Goal: Information Seeking & Learning: Find specific page/section

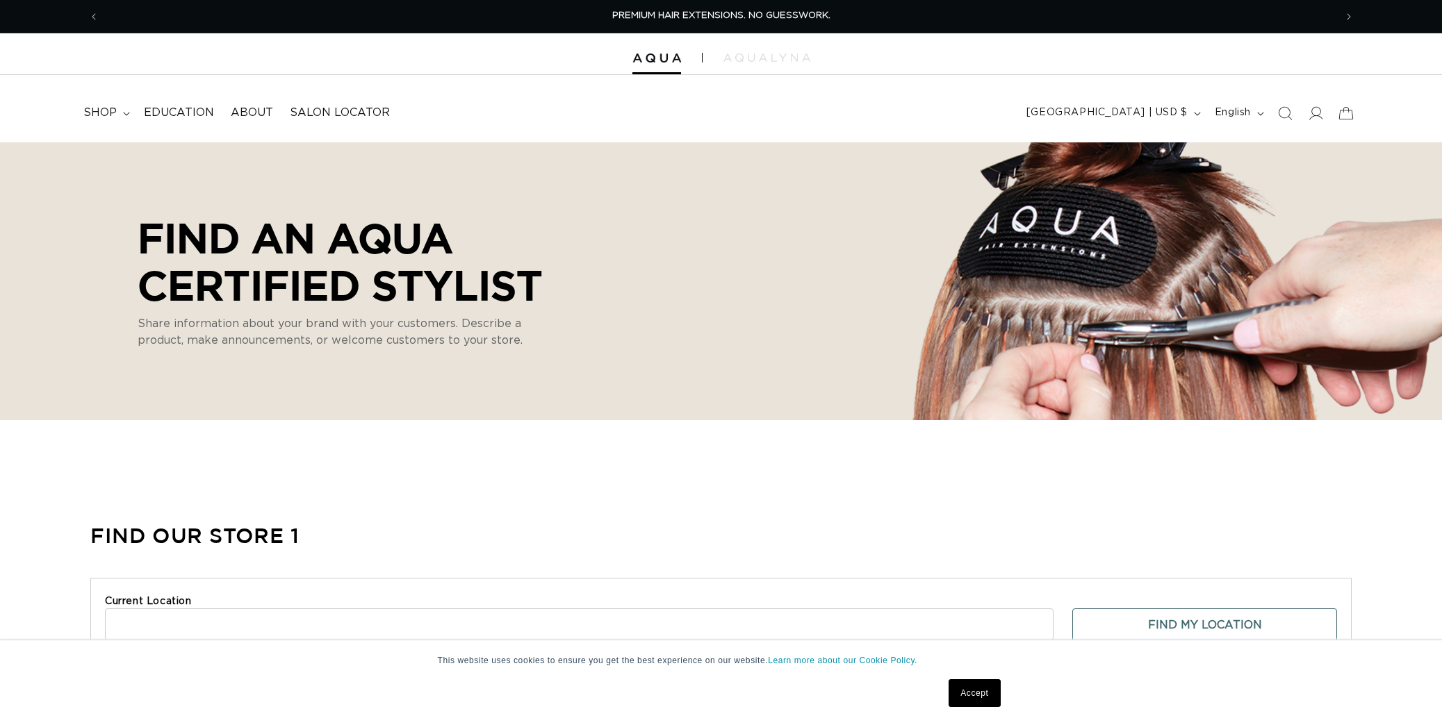
select select "m"
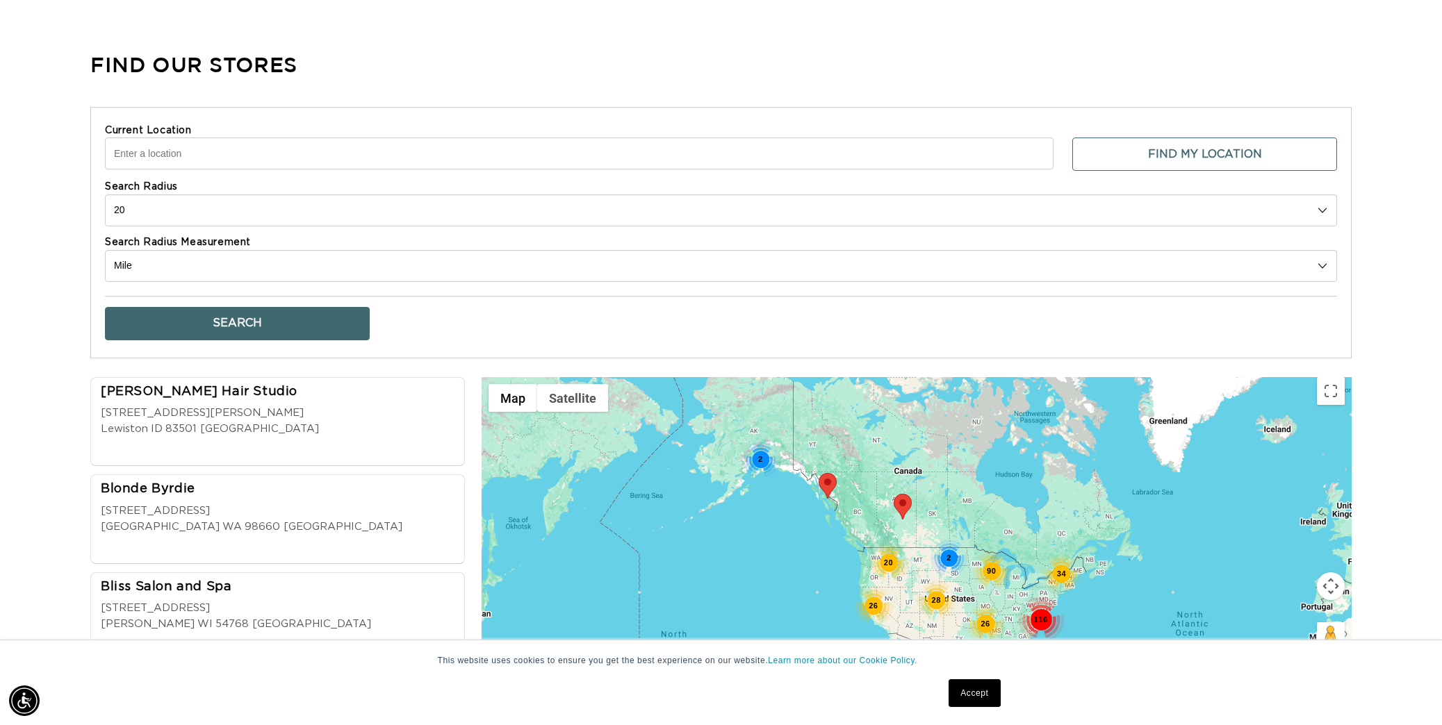
click at [410, 160] on input "Current Location" at bounding box center [579, 154] width 948 height 32
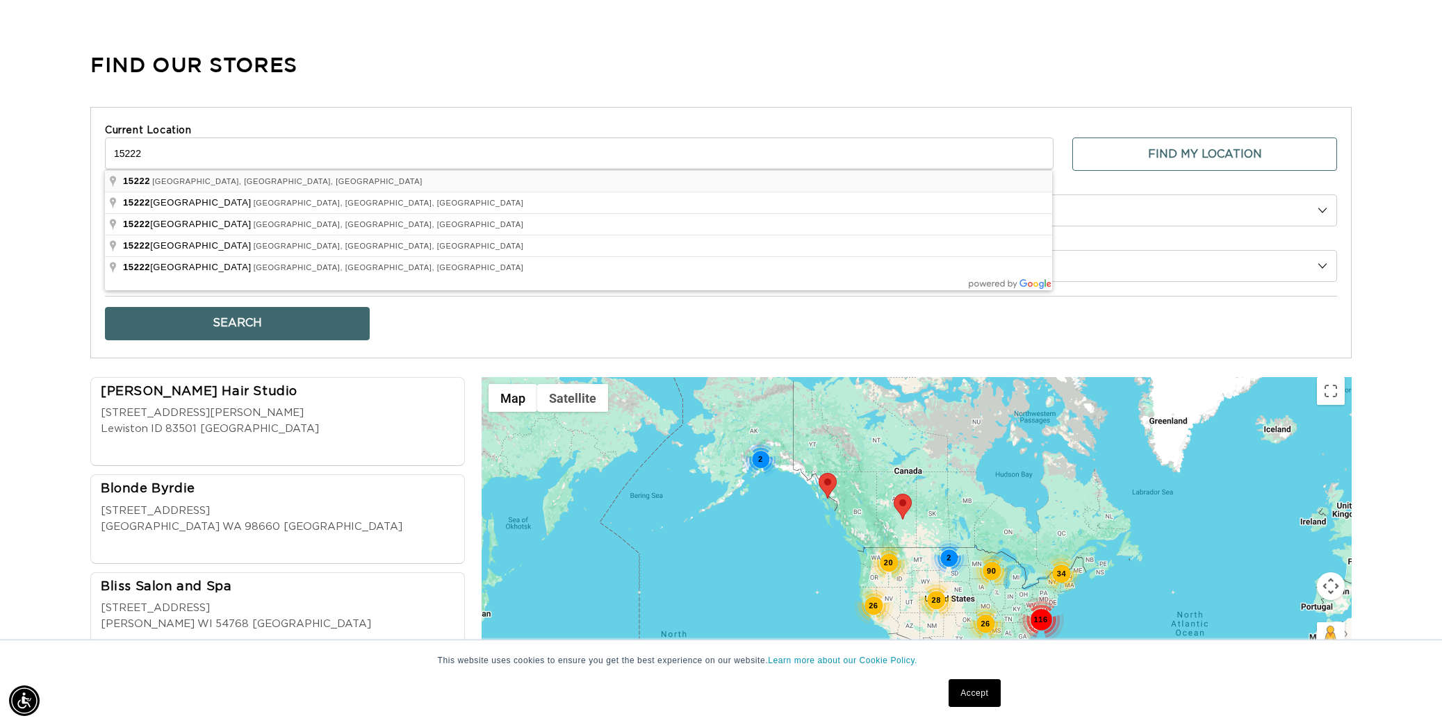
type input "Pittsburgh, PA 15222, USA"
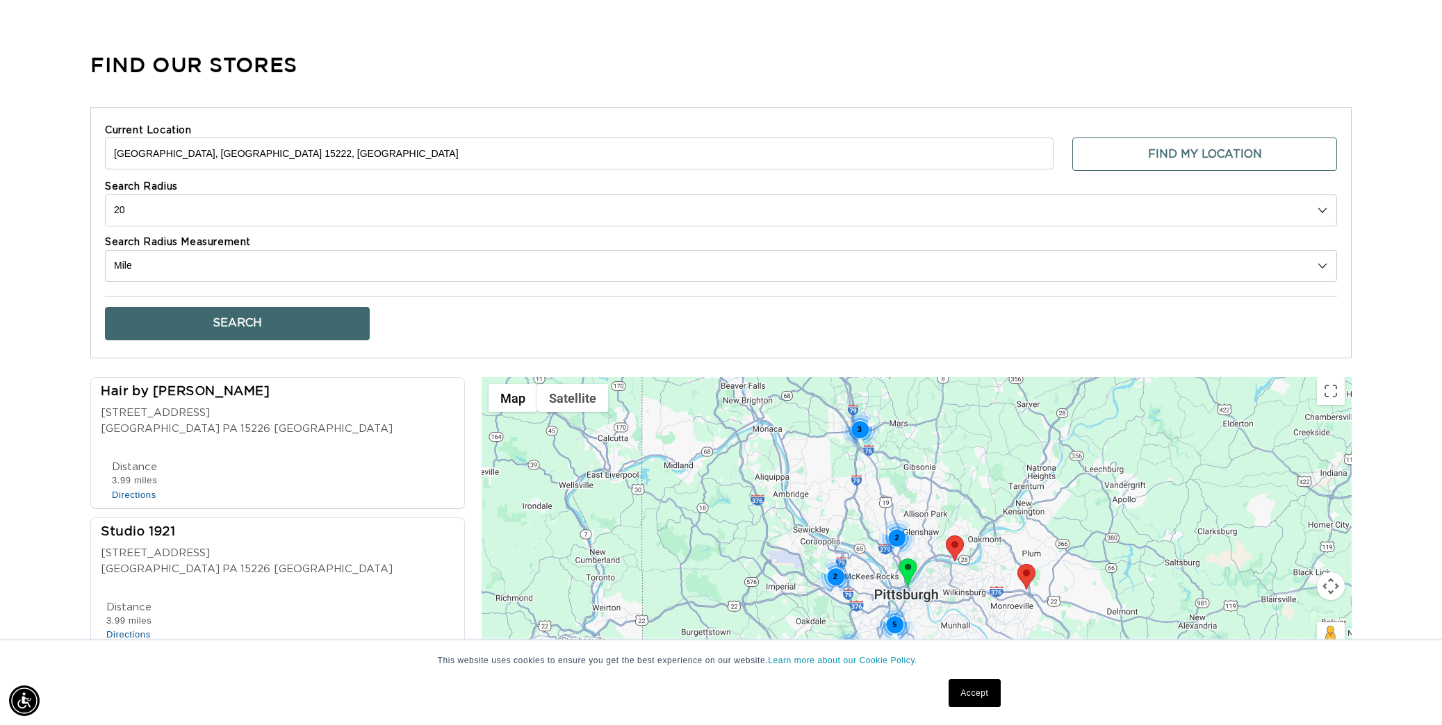
scroll to position [0, 0]
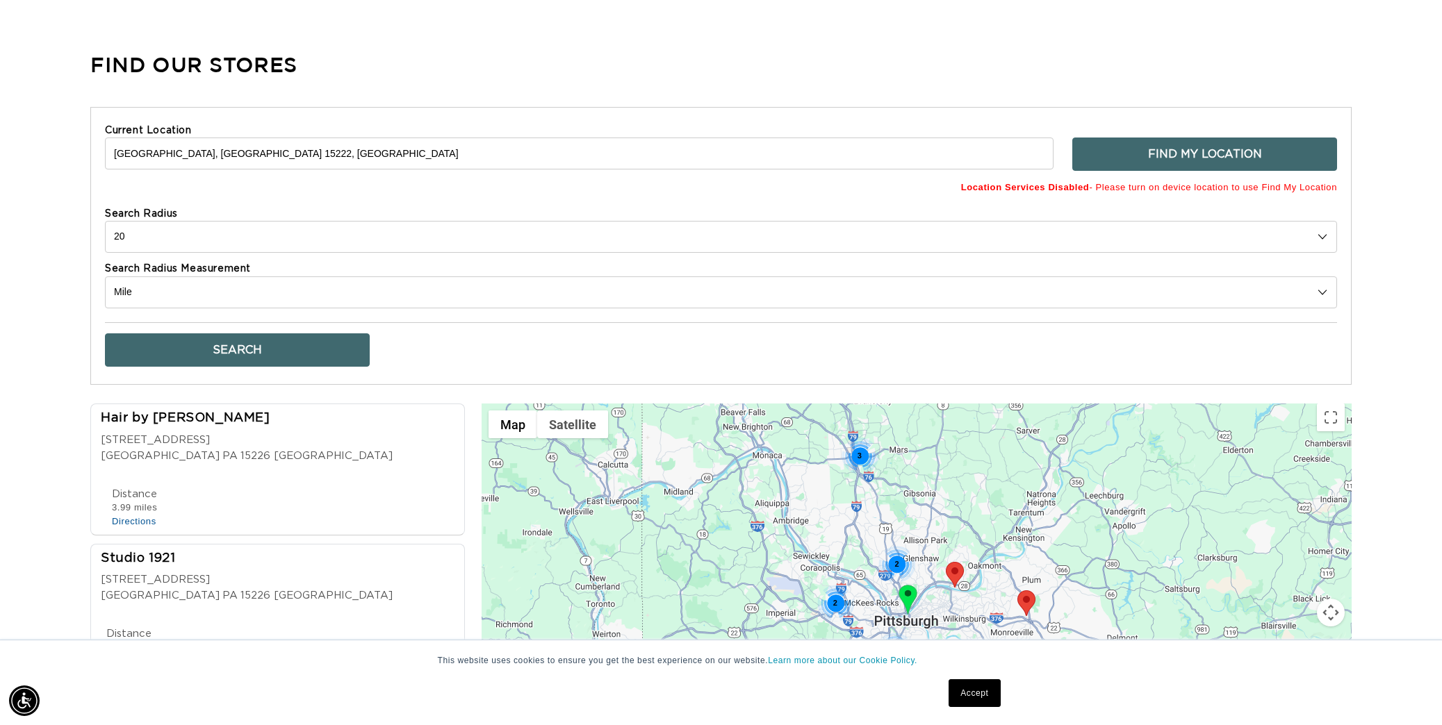
click at [1142, 149] on button "Find My Location" at bounding box center [1204, 154] width 265 height 33
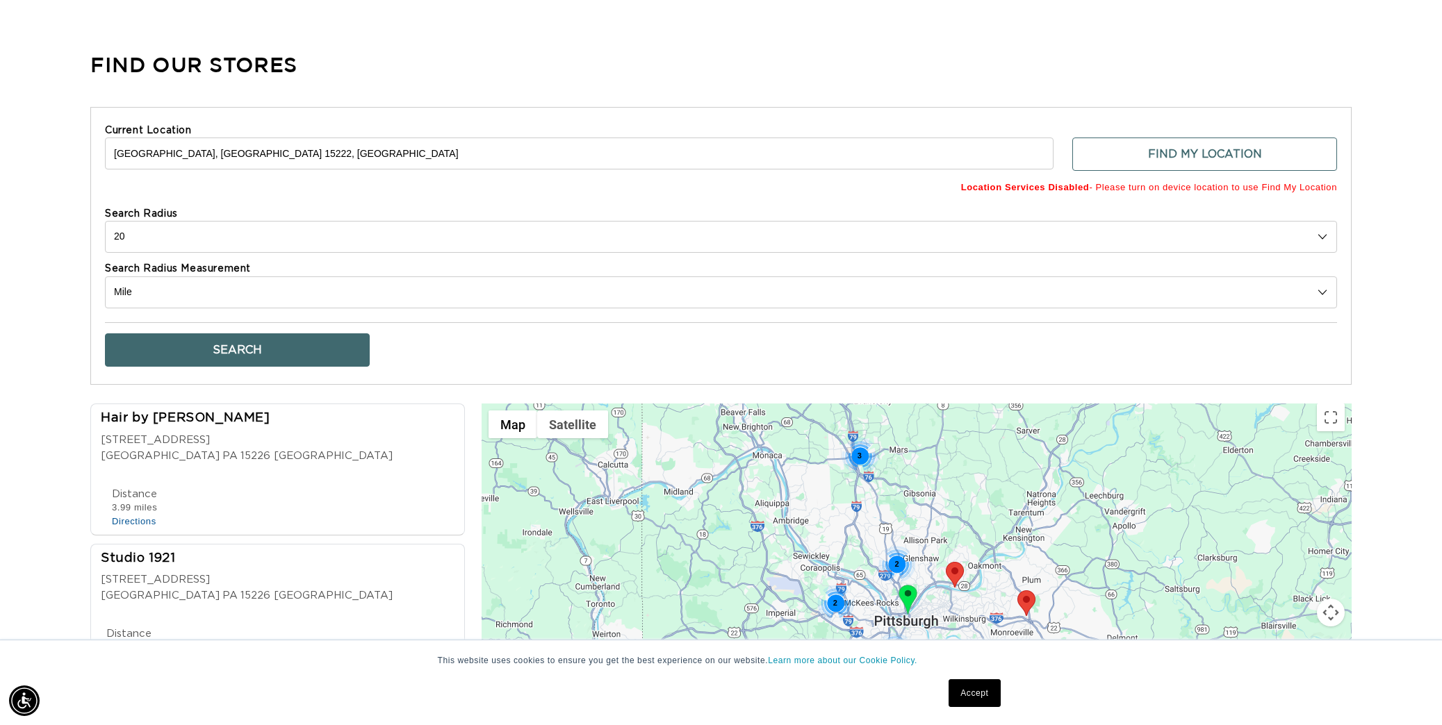
scroll to position [0, 1235]
click at [422, 154] on input "Pittsburgh, PA 15222, USA" at bounding box center [579, 154] width 948 height 32
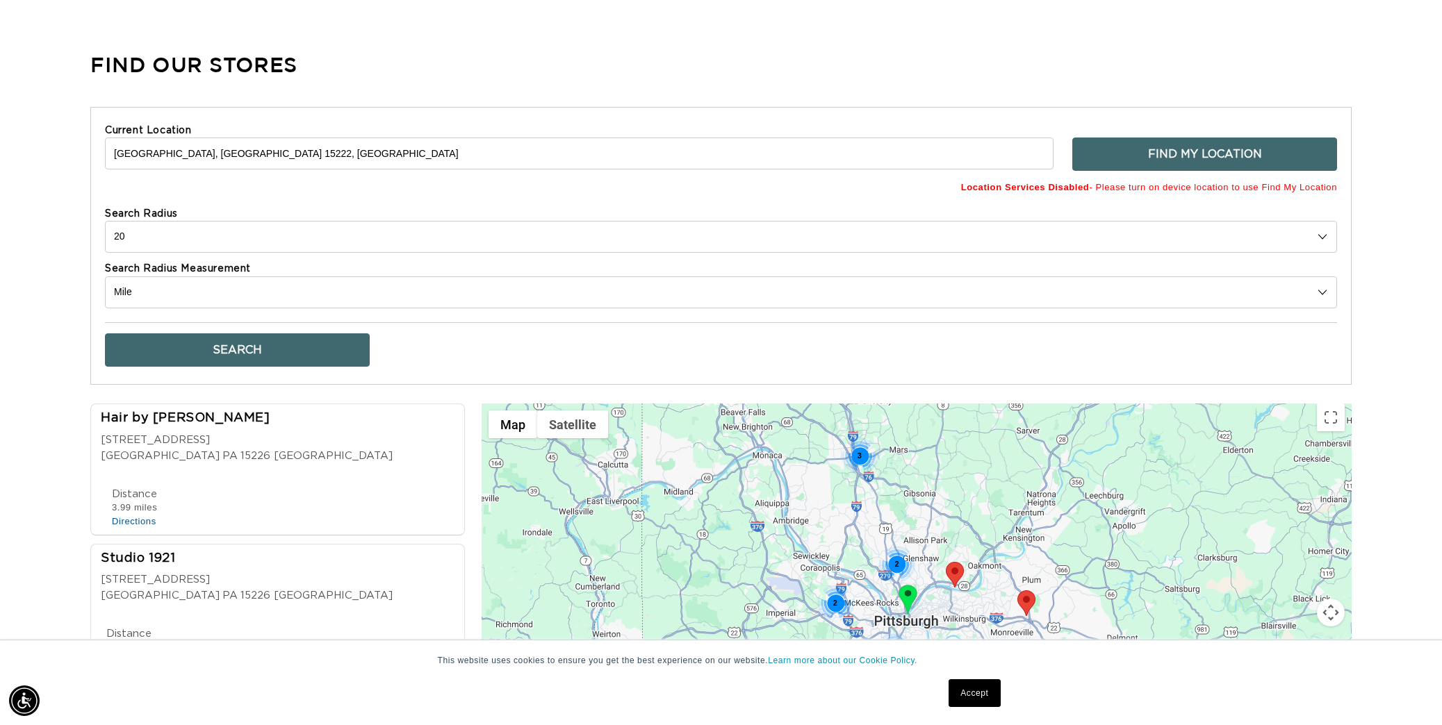
click at [1200, 148] on button "Find My Location" at bounding box center [1204, 154] width 265 height 33
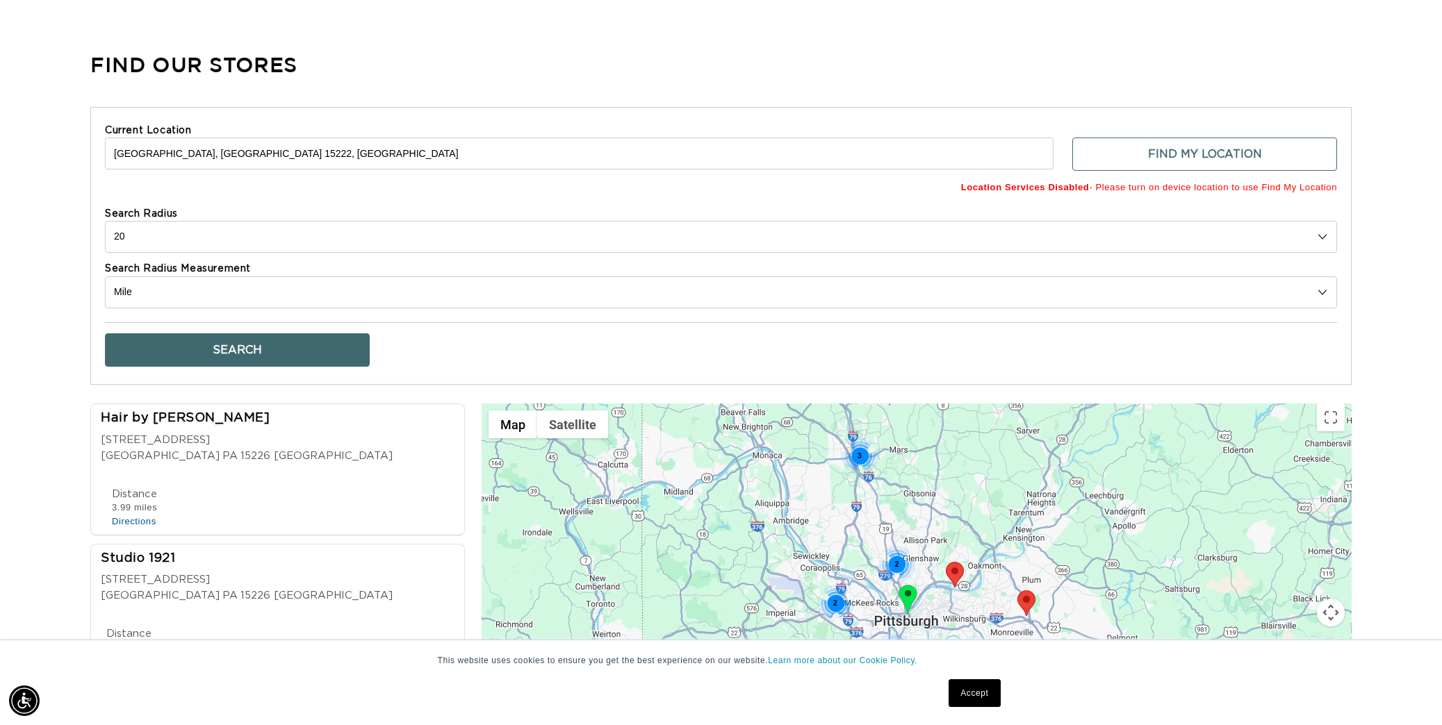
click at [900, 152] on input "Pittsburgh, PA 15222, USA" at bounding box center [579, 154] width 948 height 32
click at [326, 229] on select "10 20 30 40 No Limit" at bounding box center [721, 237] width 1232 height 32
select select "30"
click at [105, 221] on select "10 20 30 40 No Limit" at bounding box center [721, 237] width 1232 height 32
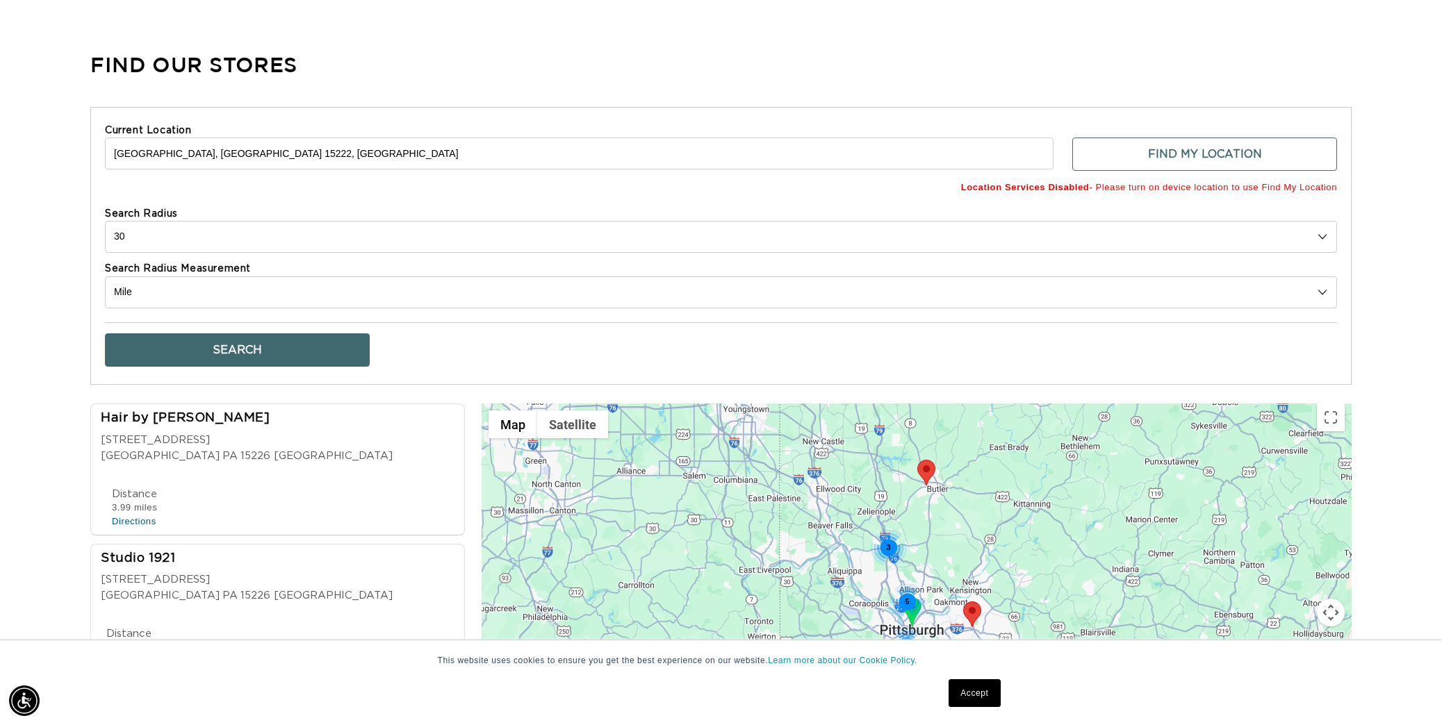
click at [295, 343] on button "Search" at bounding box center [237, 350] width 265 height 33
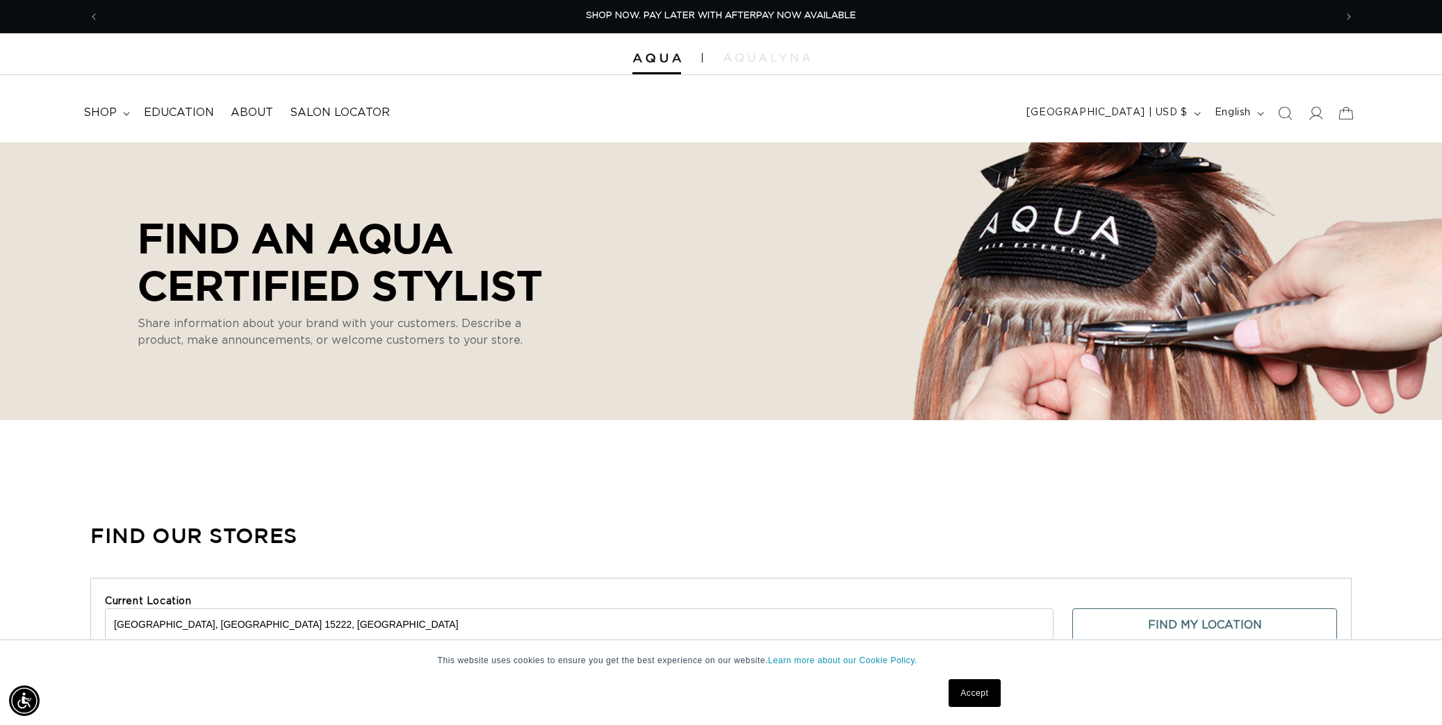
click at [643, 47] on div at bounding box center [721, 54] width 1442 height 42
click at [644, 58] on img at bounding box center [656, 59] width 49 height 10
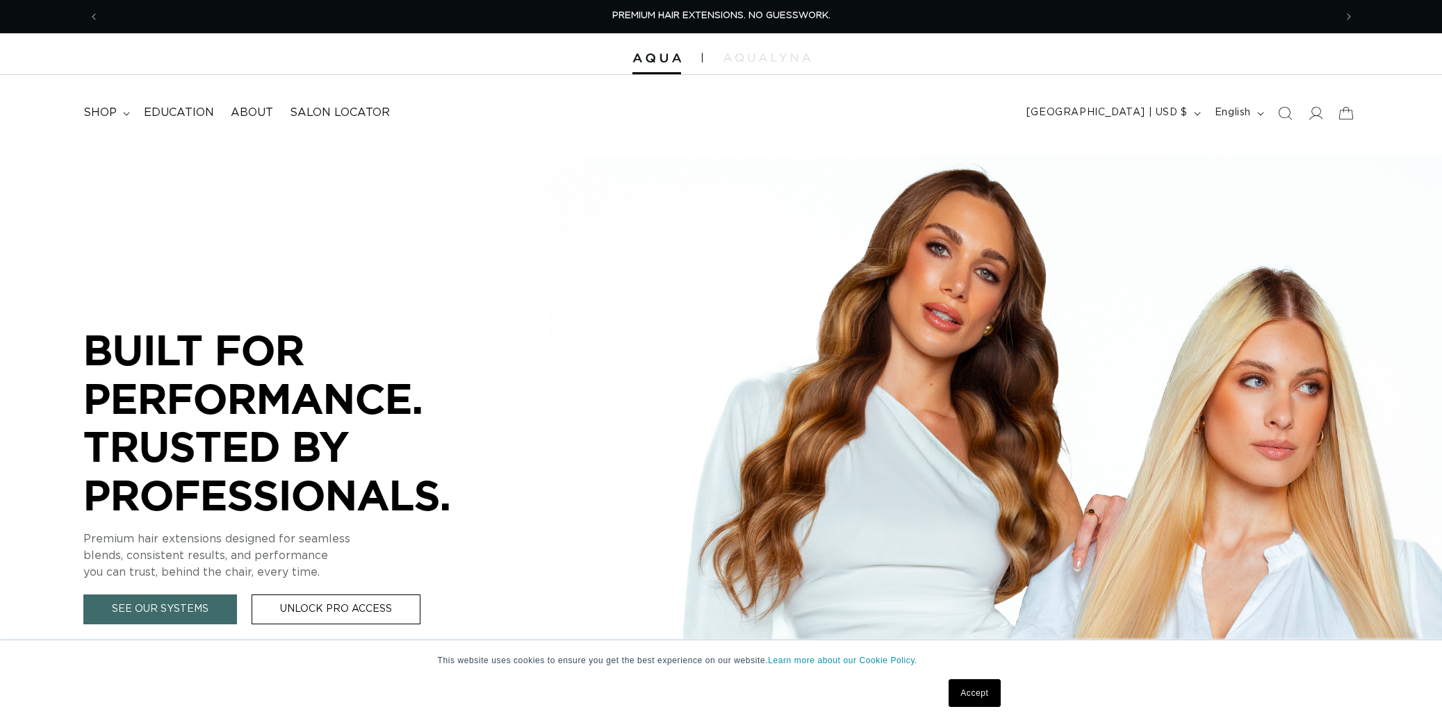
click at [124, 115] on summary "shop" at bounding box center [105, 112] width 60 height 31
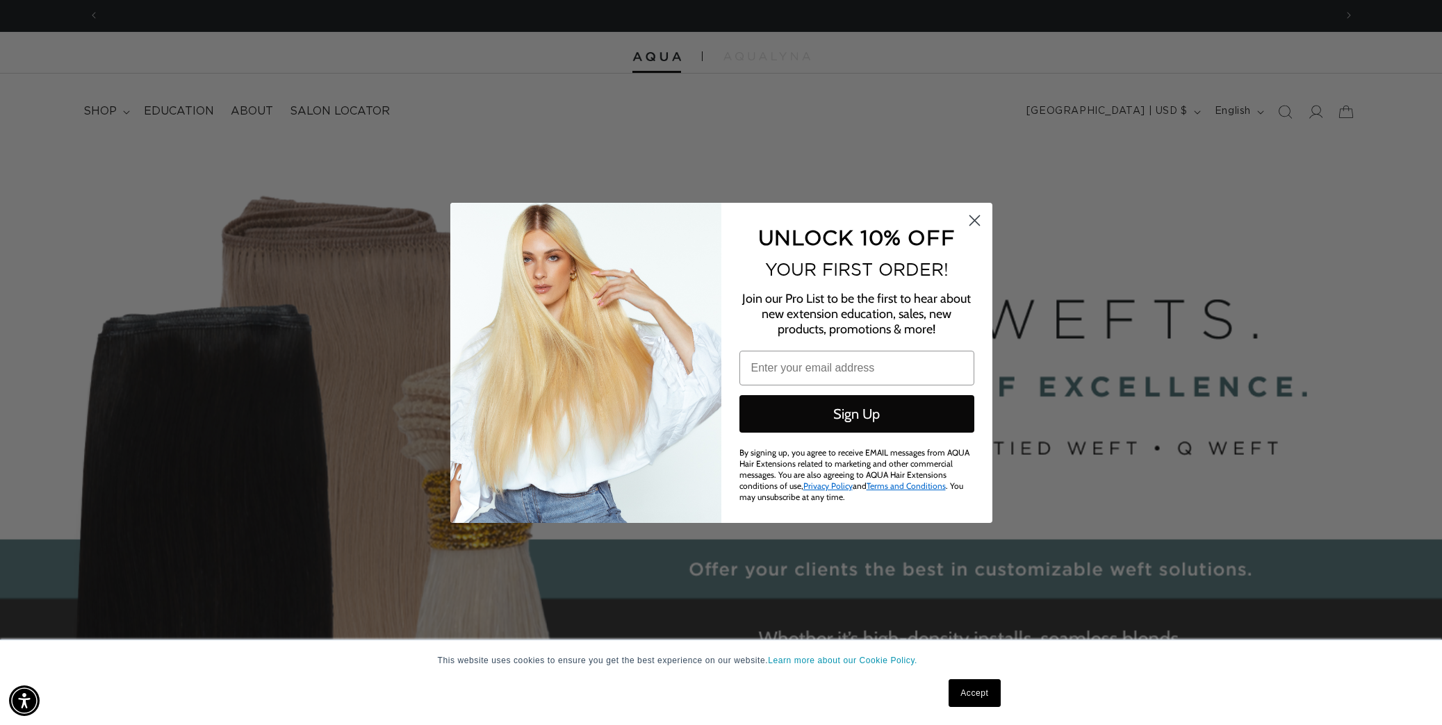
scroll to position [0, 2471]
click at [972, 221] on circle "Close dialog" at bounding box center [973, 219] width 23 height 23
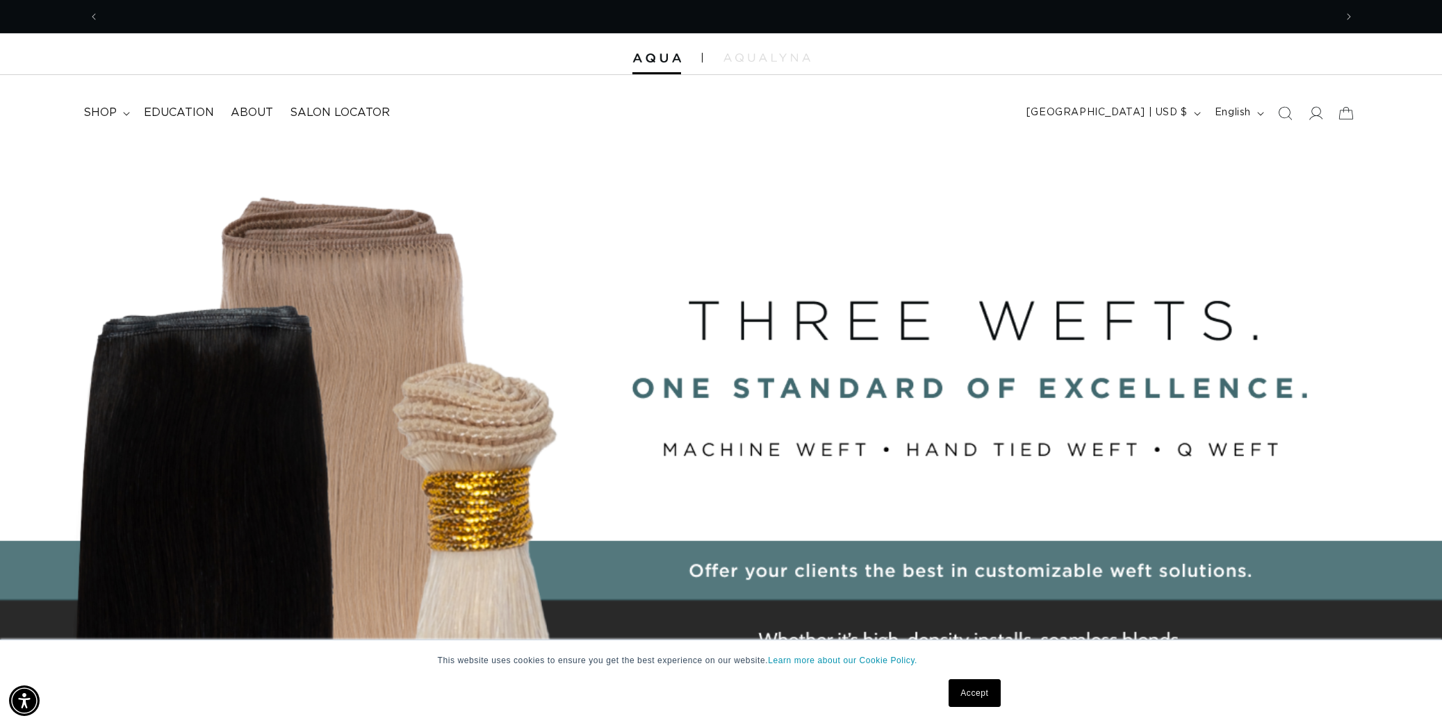
scroll to position [0, 0]
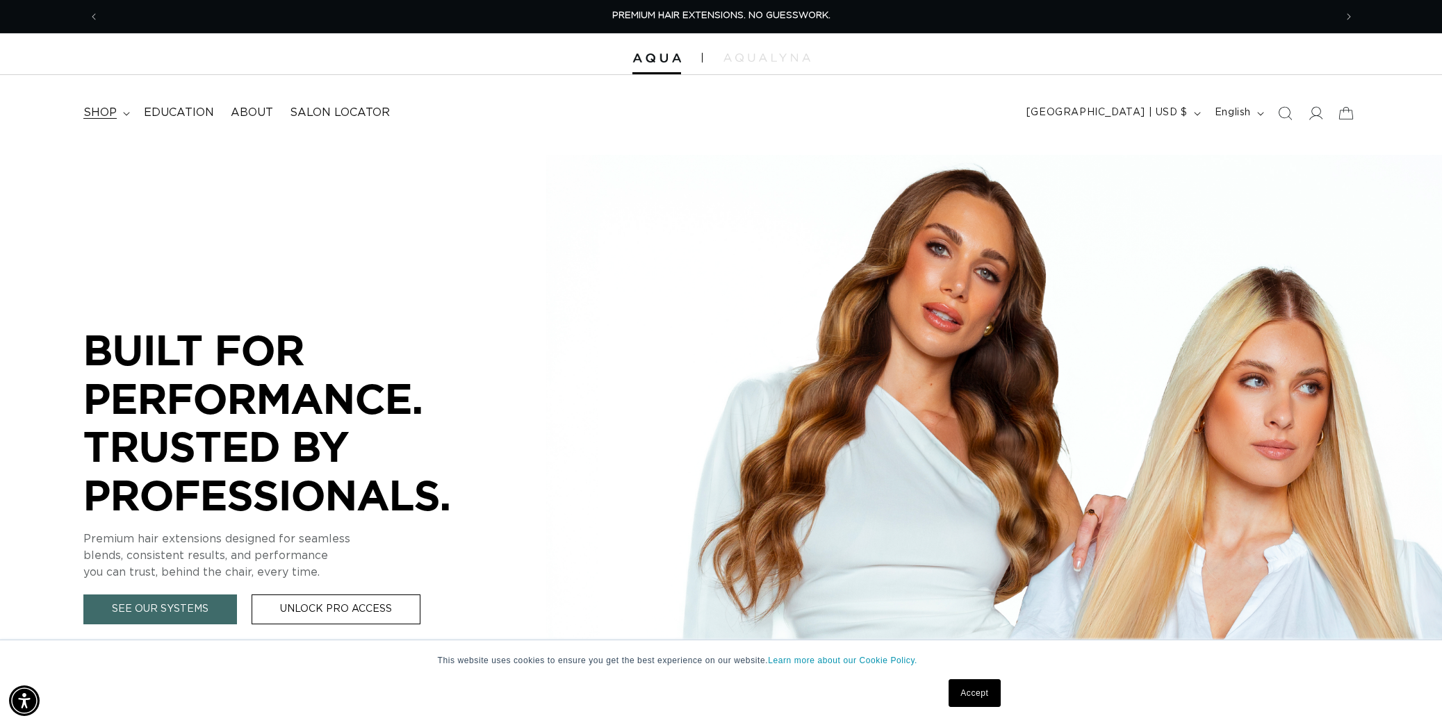
click at [101, 110] on span "shop" at bounding box center [99, 113] width 33 height 15
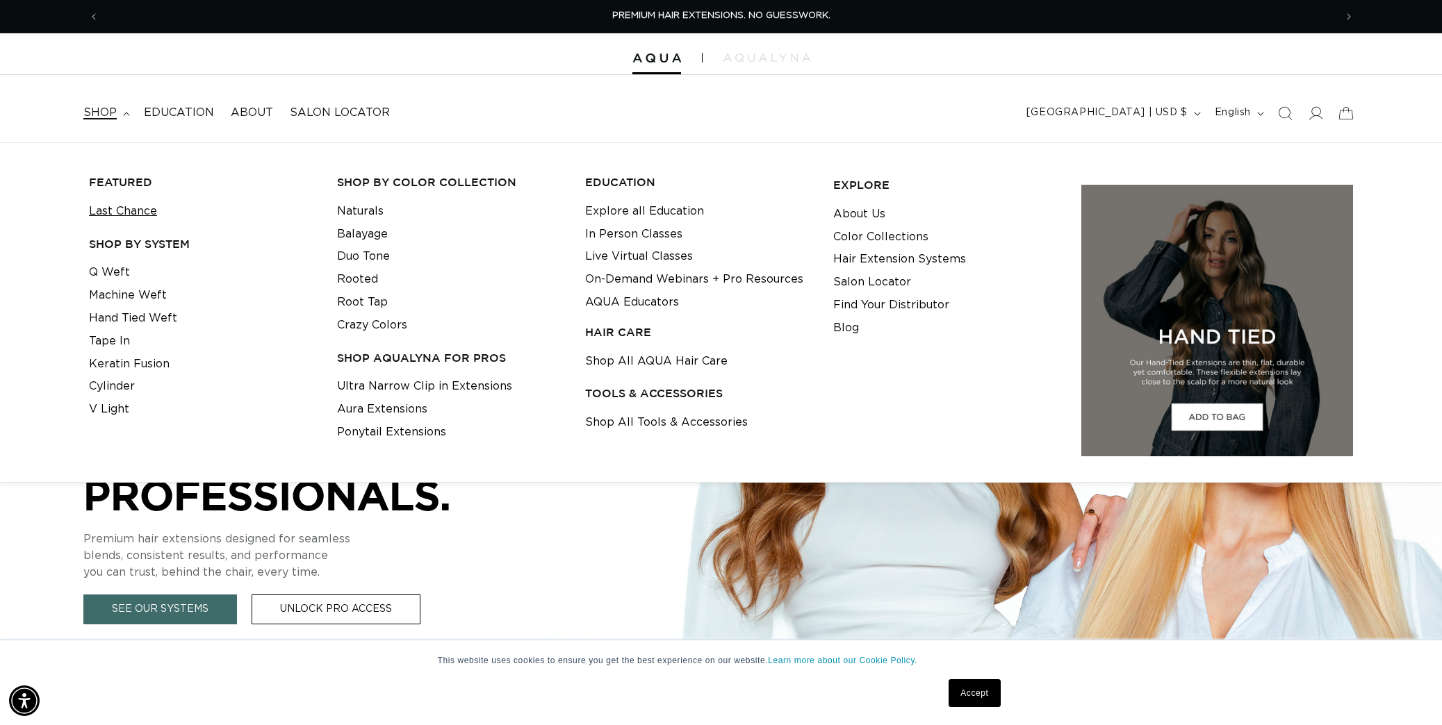
click at [138, 201] on link "Last Chance" at bounding box center [123, 211] width 68 height 23
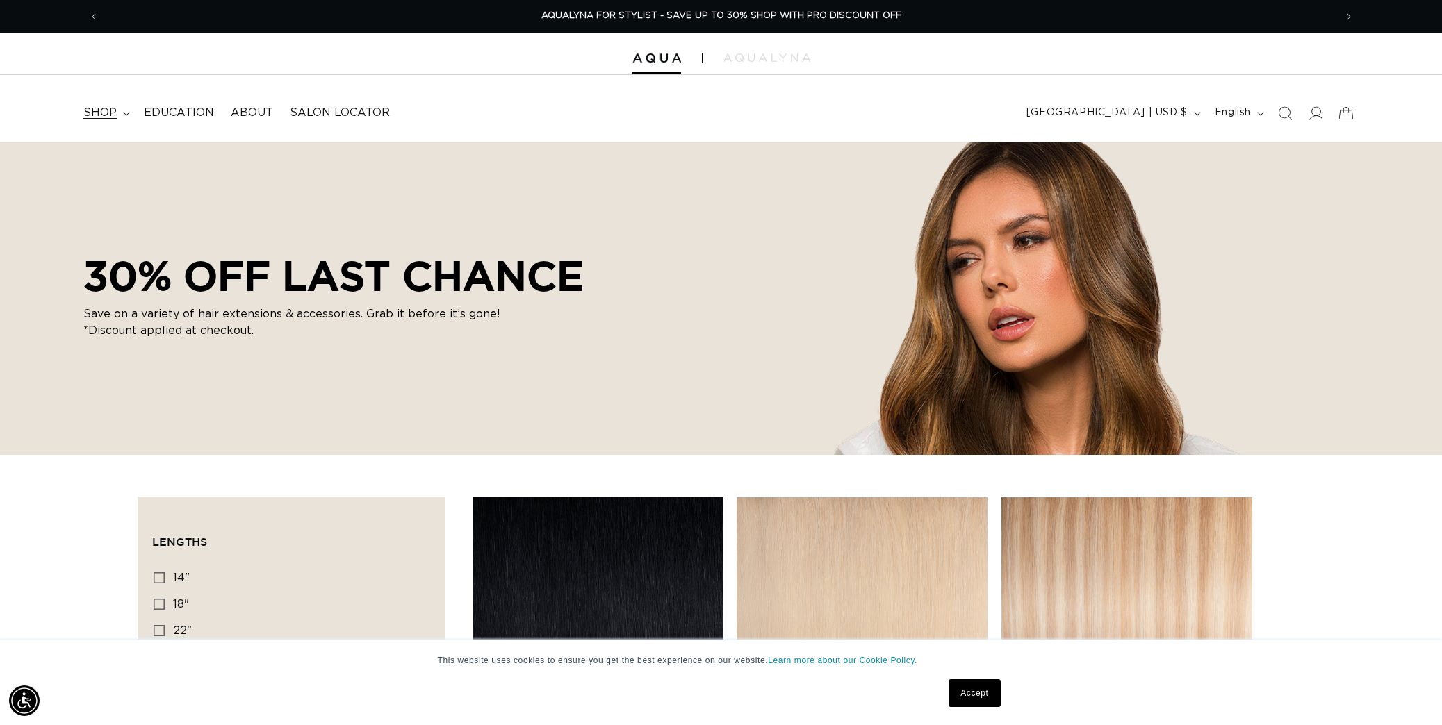
click at [115, 115] on summary "shop" at bounding box center [105, 112] width 60 height 31
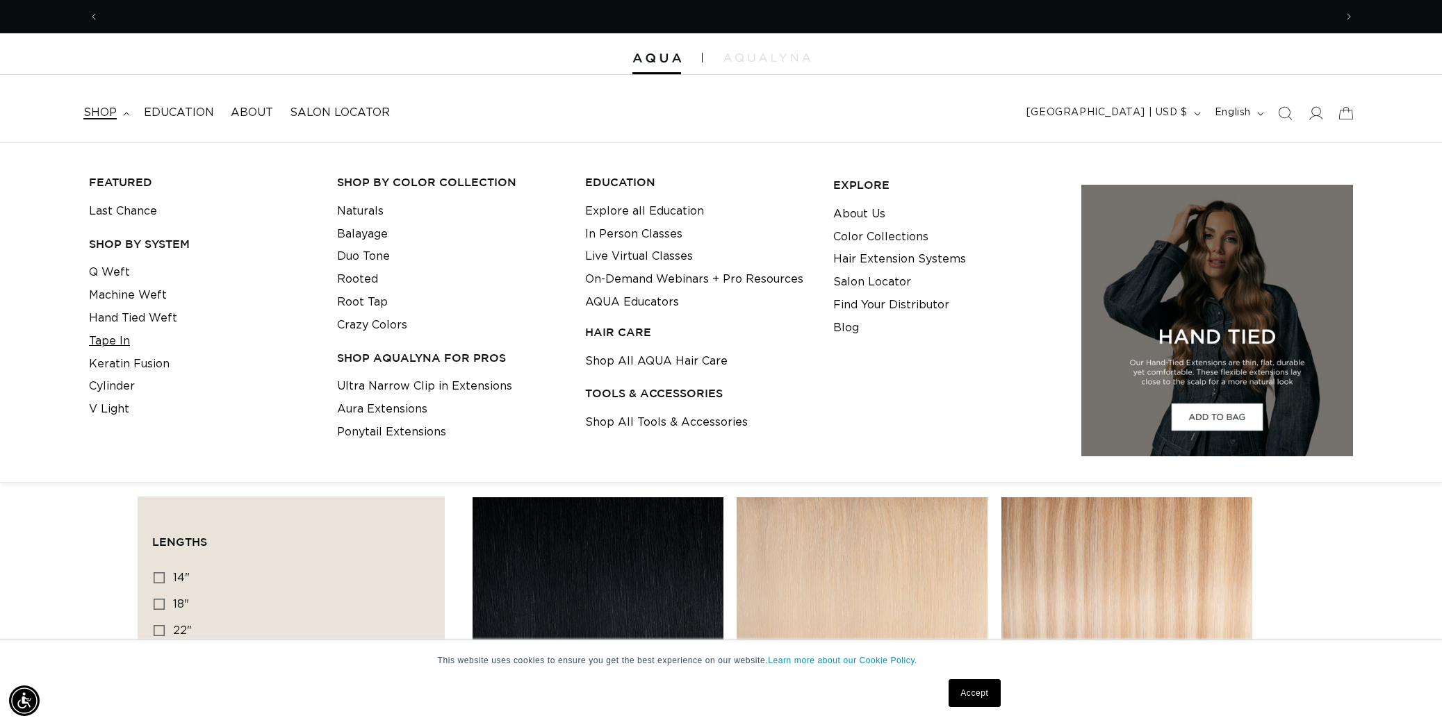
scroll to position [0, 1235]
click at [111, 342] on link "Tape In" at bounding box center [109, 341] width 41 height 23
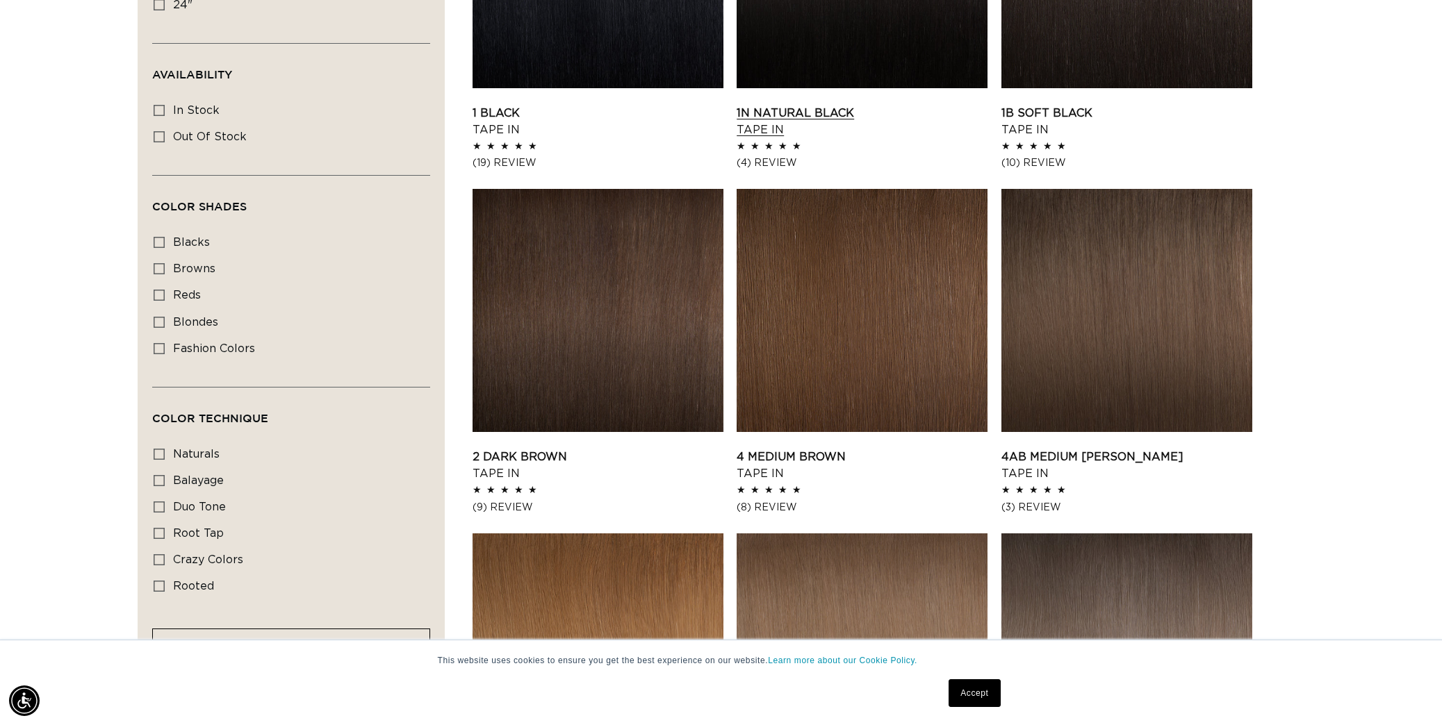
scroll to position [0, 1235]
